Goal: Task Accomplishment & Management: Use online tool/utility

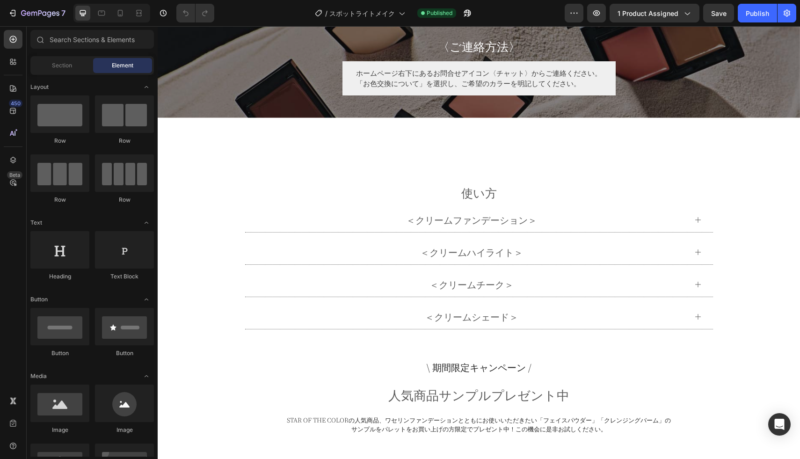
scroll to position [4004, 0]
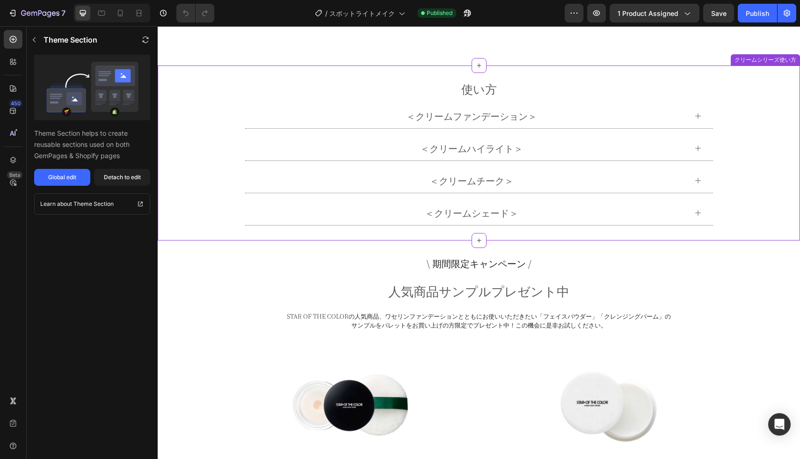
click at [391, 142] on div "＜クリームハイライト＞" at bounding box center [471, 148] width 430 height 17
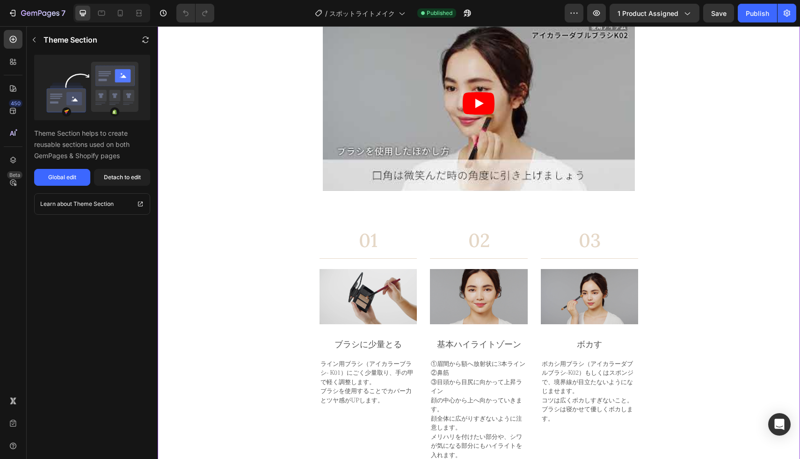
scroll to position [4211, 0]
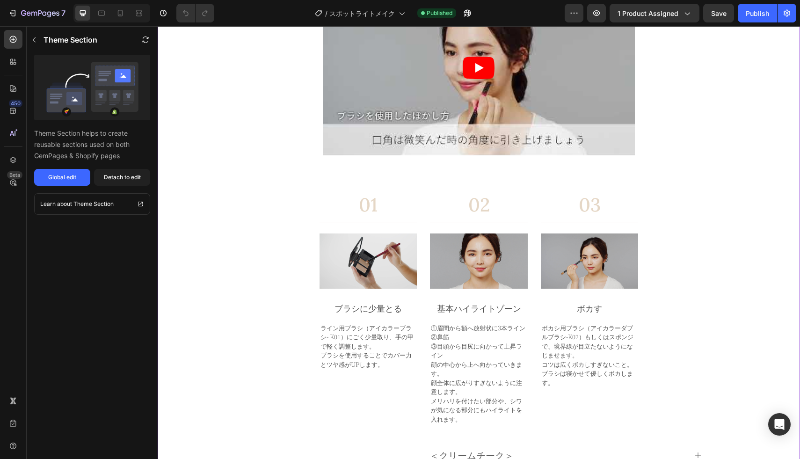
click at [561, 335] on p "ボカシ用ブラシ（アイカラーダブルブラシ-K02）もしくはスポンジで、境界線が目立たないようになじませます。" at bounding box center [590, 341] width 96 height 36
click at [569, 335] on p "ボカシ用ブラシ（アイカラーダブルブラシ-K02）もしくはスポンジで、境界線が目立たないようになじませます。" at bounding box center [590, 341] width 96 height 36
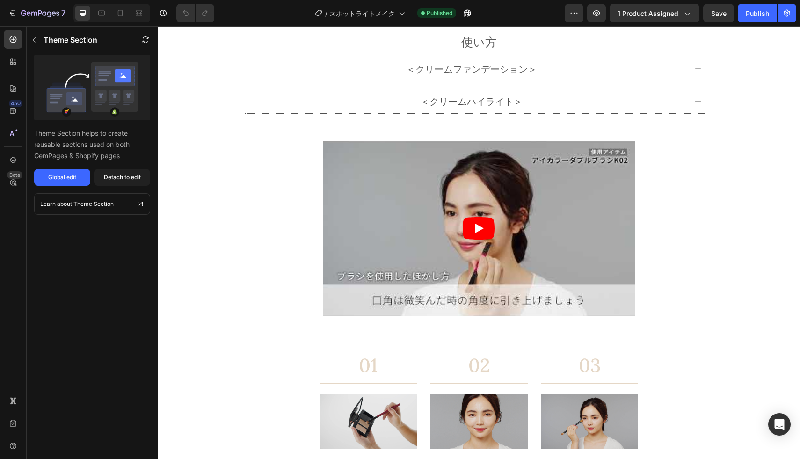
scroll to position [4001, 0]
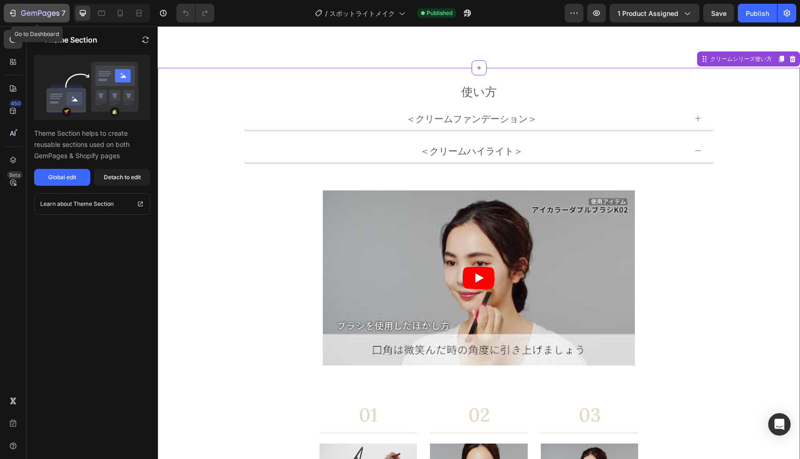
click at [12, 14] on icon "button" at bounding box center [12, 12] width 9 height 9
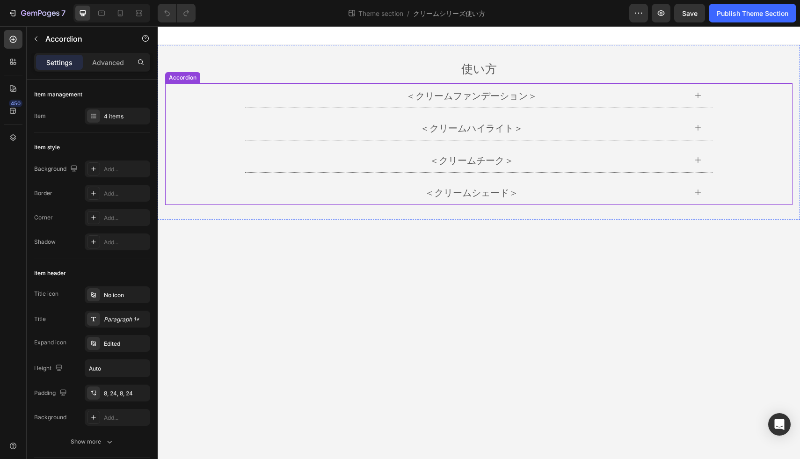
click at [642, 127] on div "＜クリームハイライト＞" at bounding box center [471, 127] width 430 height 17
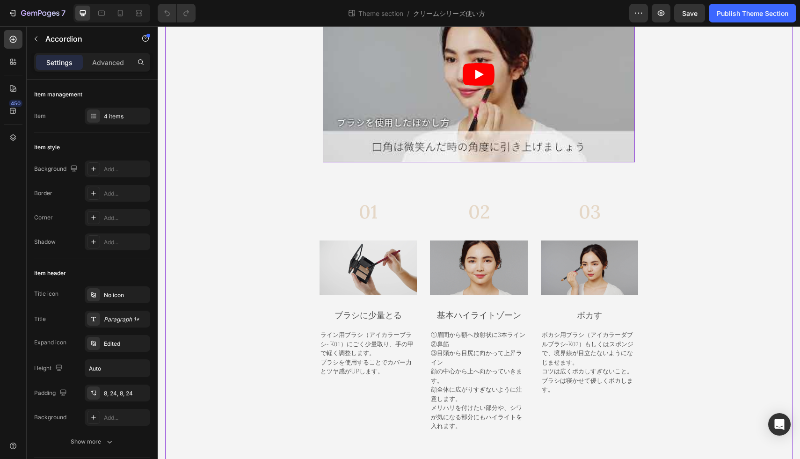
scroll to position [243, 0]
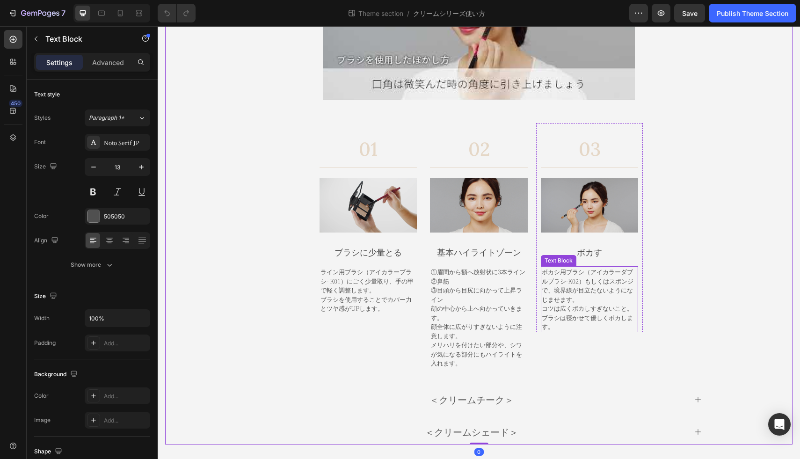
click at [570, 281] on p "ボカシ用ブラシ（アイカラーダブルブラシ-K02）もしくはスポンジで、境界線が目立たないようになじませます。" at bounding box center [590, 285] width 96 height 36
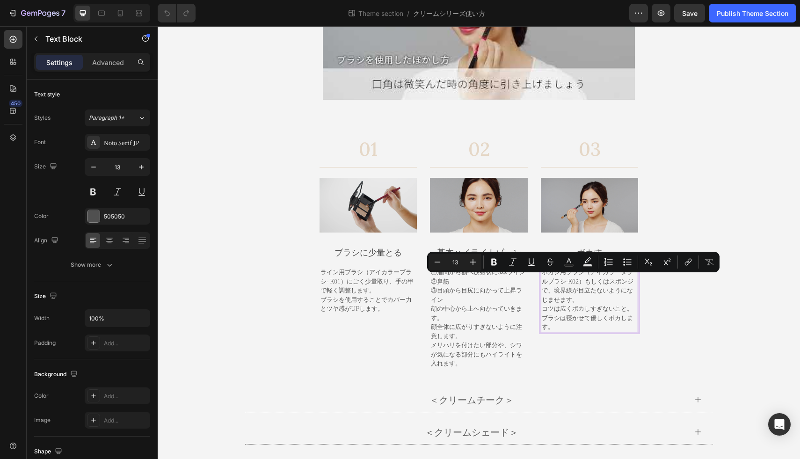
click at [582, 279] on p "ボカシ用ブラシ（アイカラーダブルブラシ-K02）もしくはスポンジで、境界線が目立たないようになじませます。" at bounding box center [590, 285] width 96 height 36
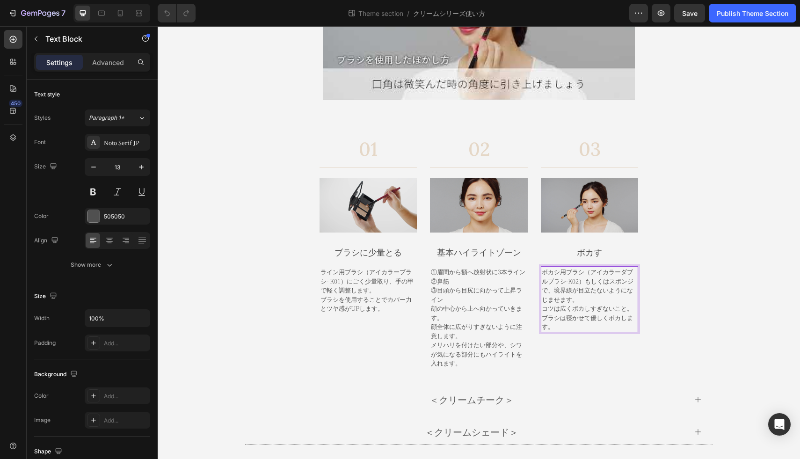
click at [577, 279] on p "ボカシ用ブラシ（アイカラーダブルブラシ-K02）もしくはスポンジで、境界線が目立たないようになじませます。" at bounding box center [590, 285] width 96 height 36
click at [737, 211] on div "＜クリームハイライト＞ Video Row Row 01 Heading Title Line Image ブラシに少量とる Text Block ライン用ブ…" at bounding box center [479, 125] width 626 height 507
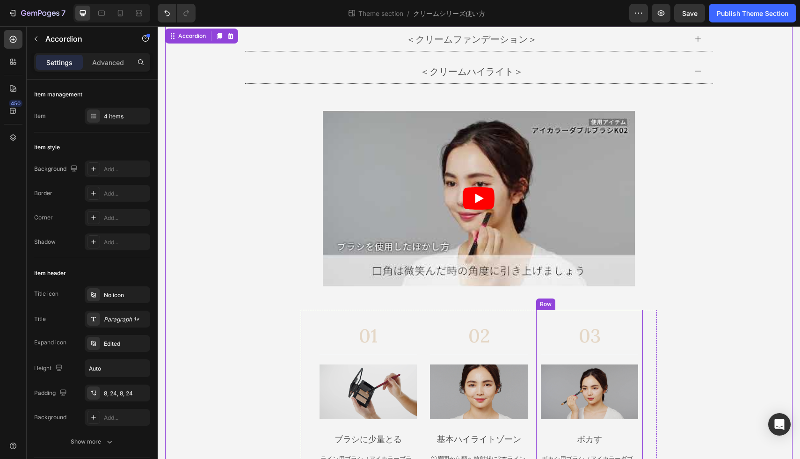
scroll to position [0, 0]
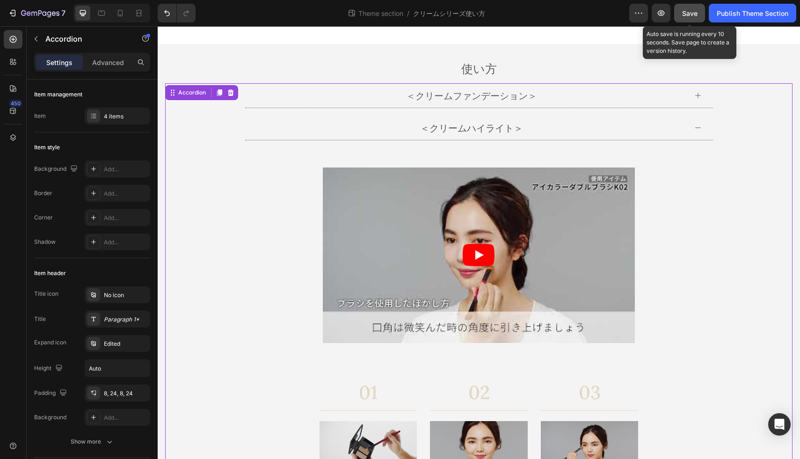
click at [677, 10] on button "Save" at bounding box center [689, 13] width 31 height 19
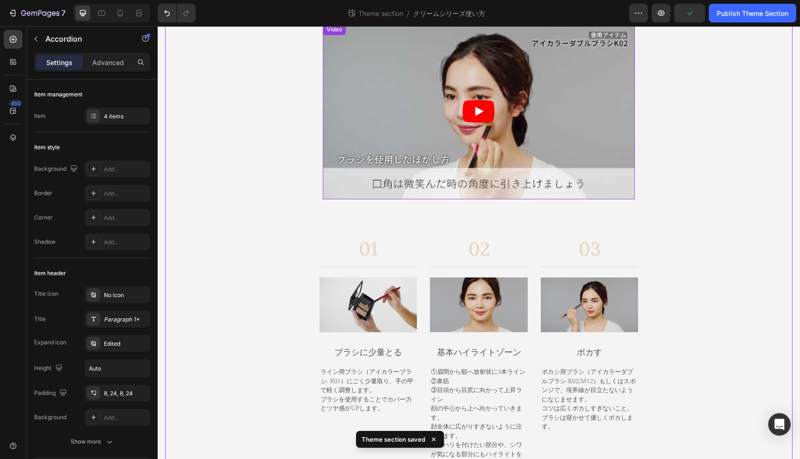
scroll to position [156, 0]
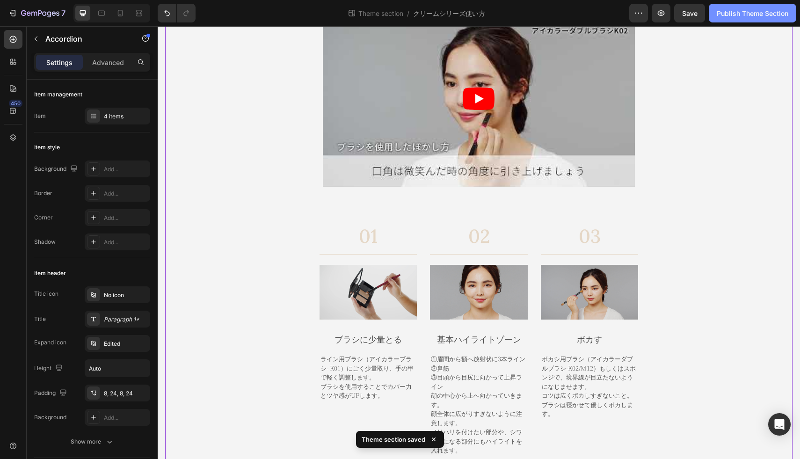
click at [739, 17] on div "Publish Theme Section" at bounding box center [752, 13] width 72 height 10
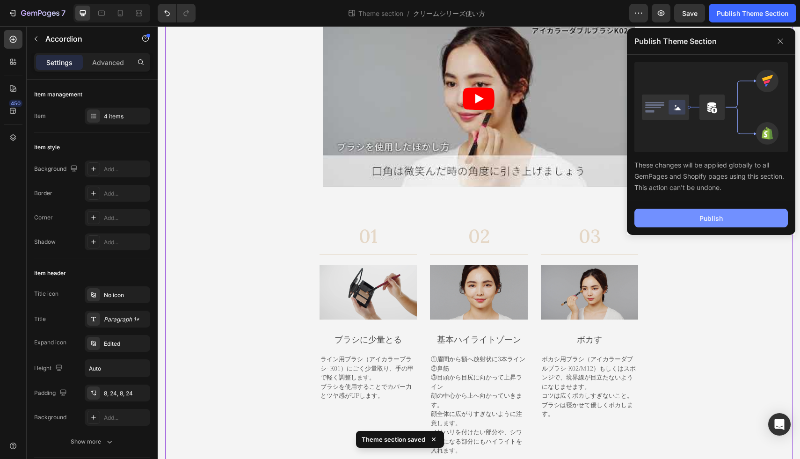
click at [686, 213] on button "Publish" at bounding box center [710, 218] width 153 height 19
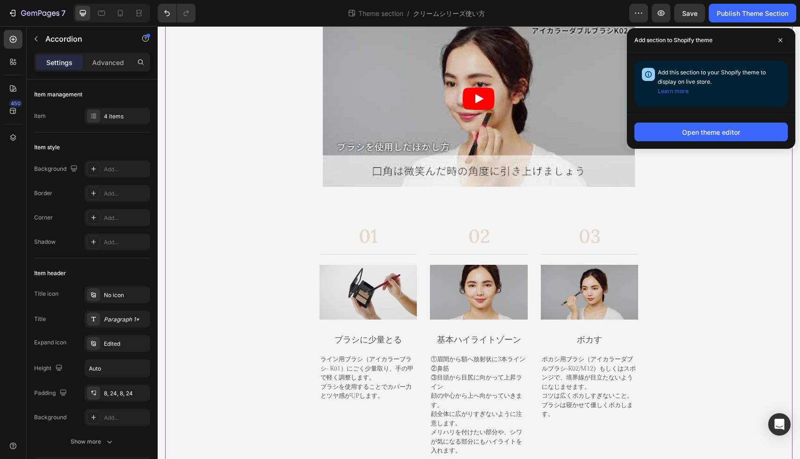
click at [217, 78] on div "＜クリームハイライト＞ Video Row Row 01 Heading Title Line Image ブラシに少量とる Text Block ライン用ブ…" at bounding box center [479, 212] width 626 height 507
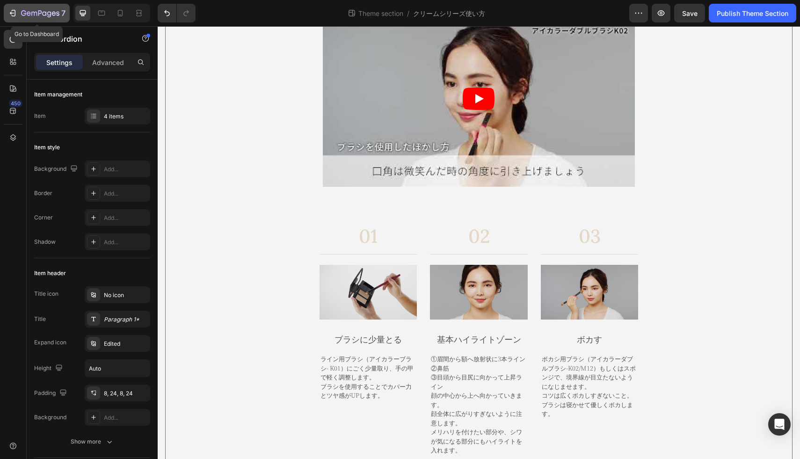
click at [13, 13] on icon "button" at bounding box center [12, 13] width 4 height 3
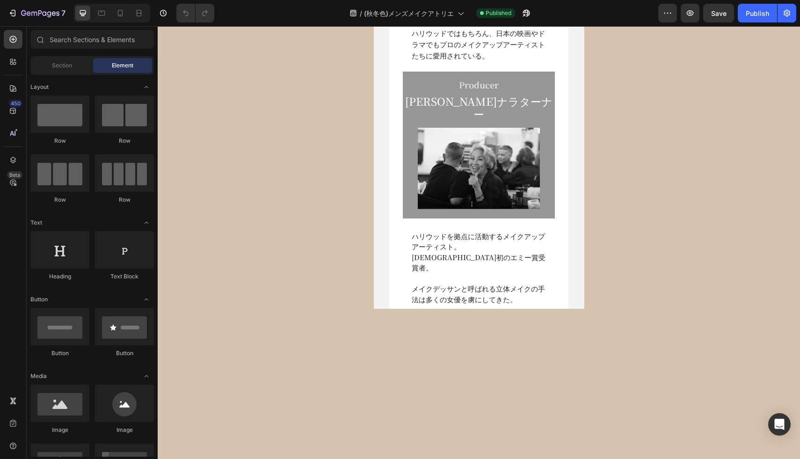
select select "[DATE] 16:30-17:30"
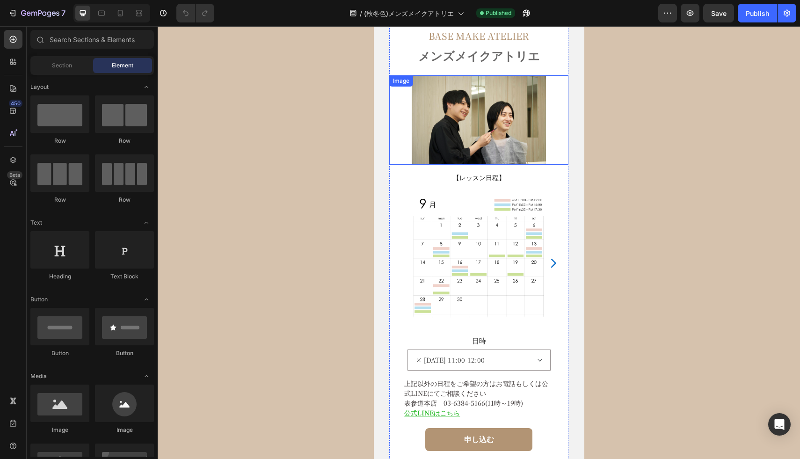
scroll to position [4712, 0]
